Goal: Find specific page/section: Find specific page/section

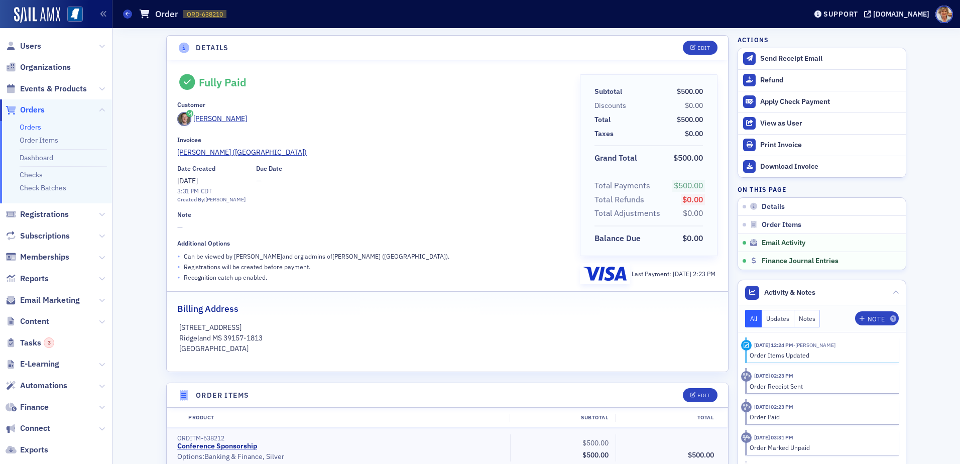
scroll to position [590, 0]
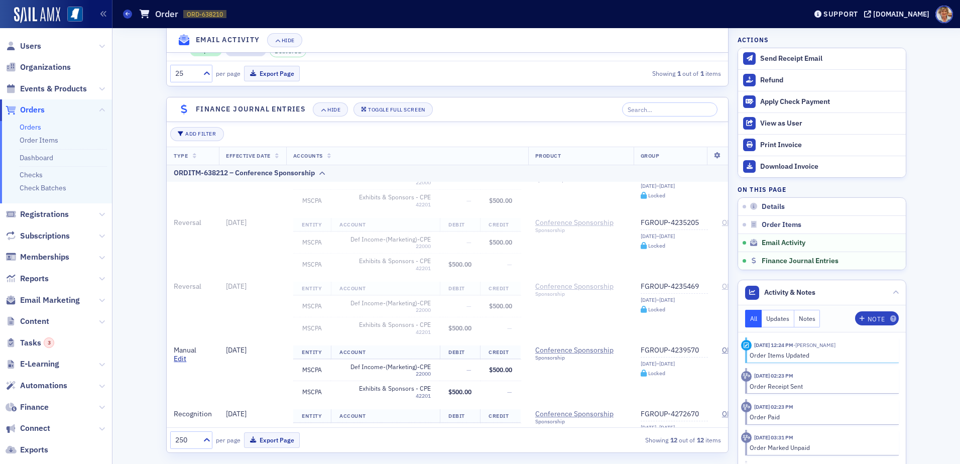
click at [30, 126] on link "Orders" at bounding box center [31, 127] width 22 height 9
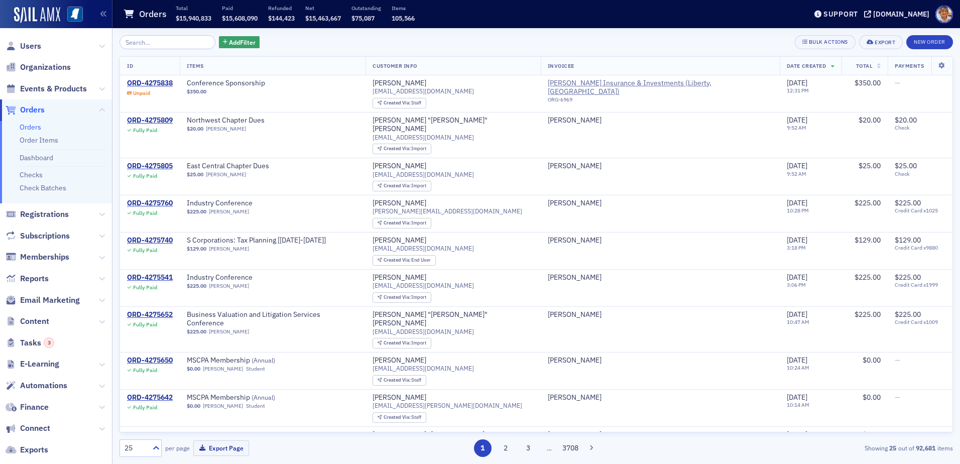
click at [194, 39] on input "search" at bounding box center [168, 42] width 96 height 14
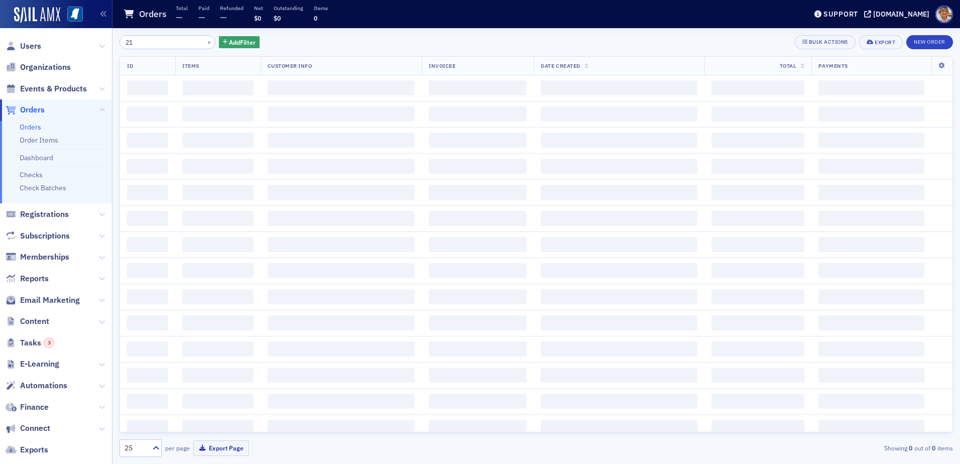
type input "2"
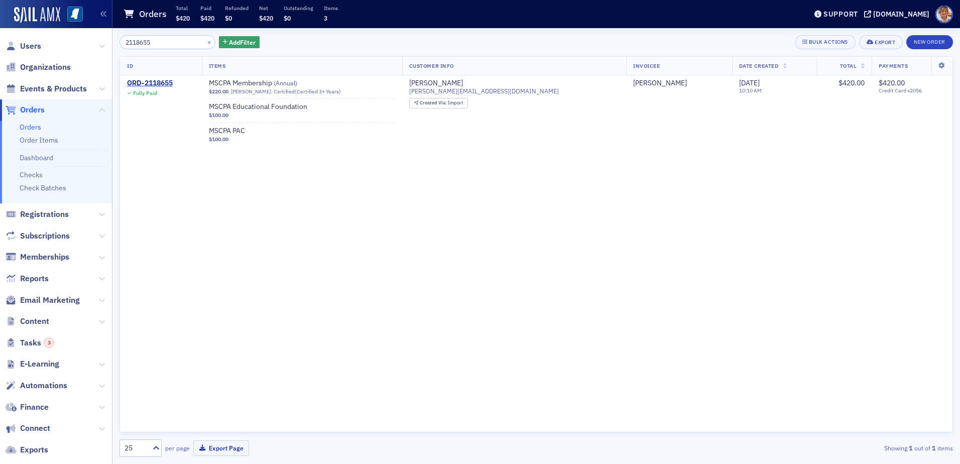
click at [164, 43] on input "2118655" at bounding box center [168, 42] width 96 height 14
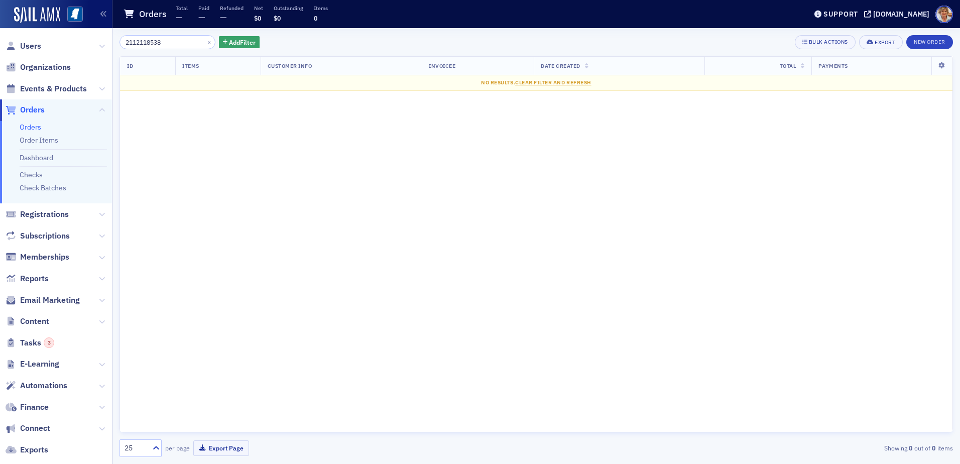
click at [178, 45] on input "2112118538" at bounding box center [168, 42] width 96 height 14
type input "2"
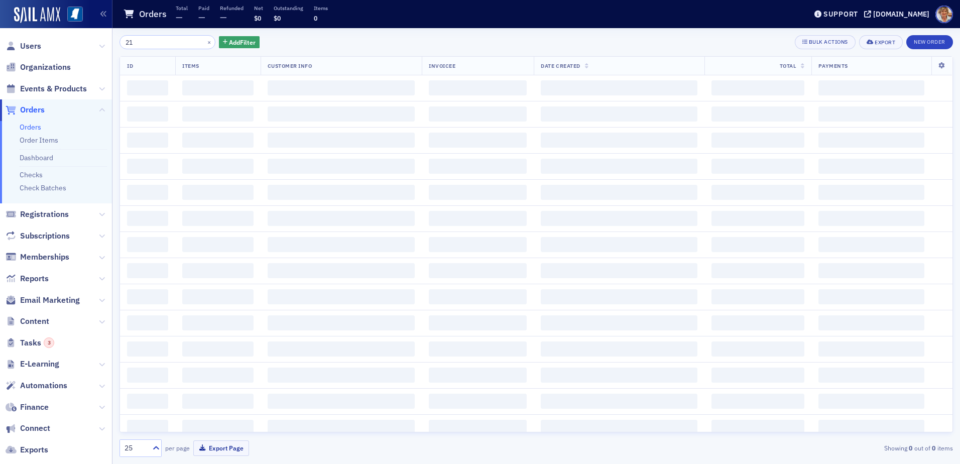
type input "2"
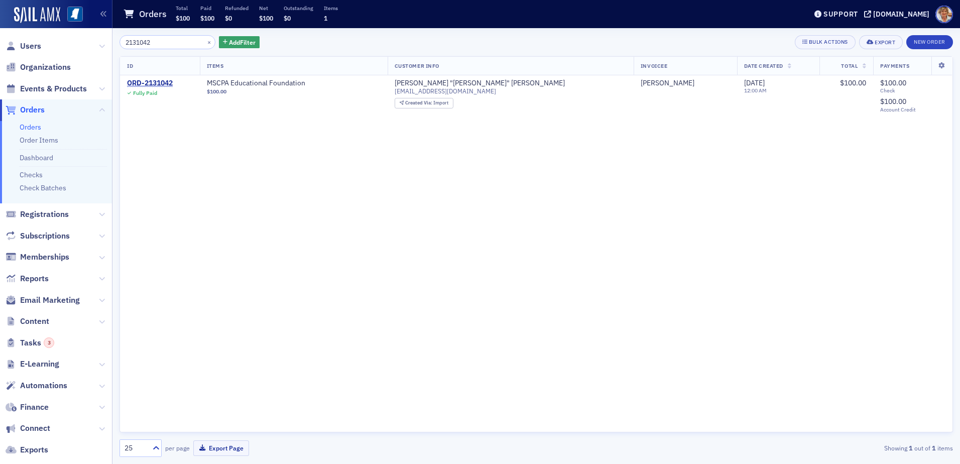
type input "2131042"
